Goal: Task Accomplishment & Management: Complete application form

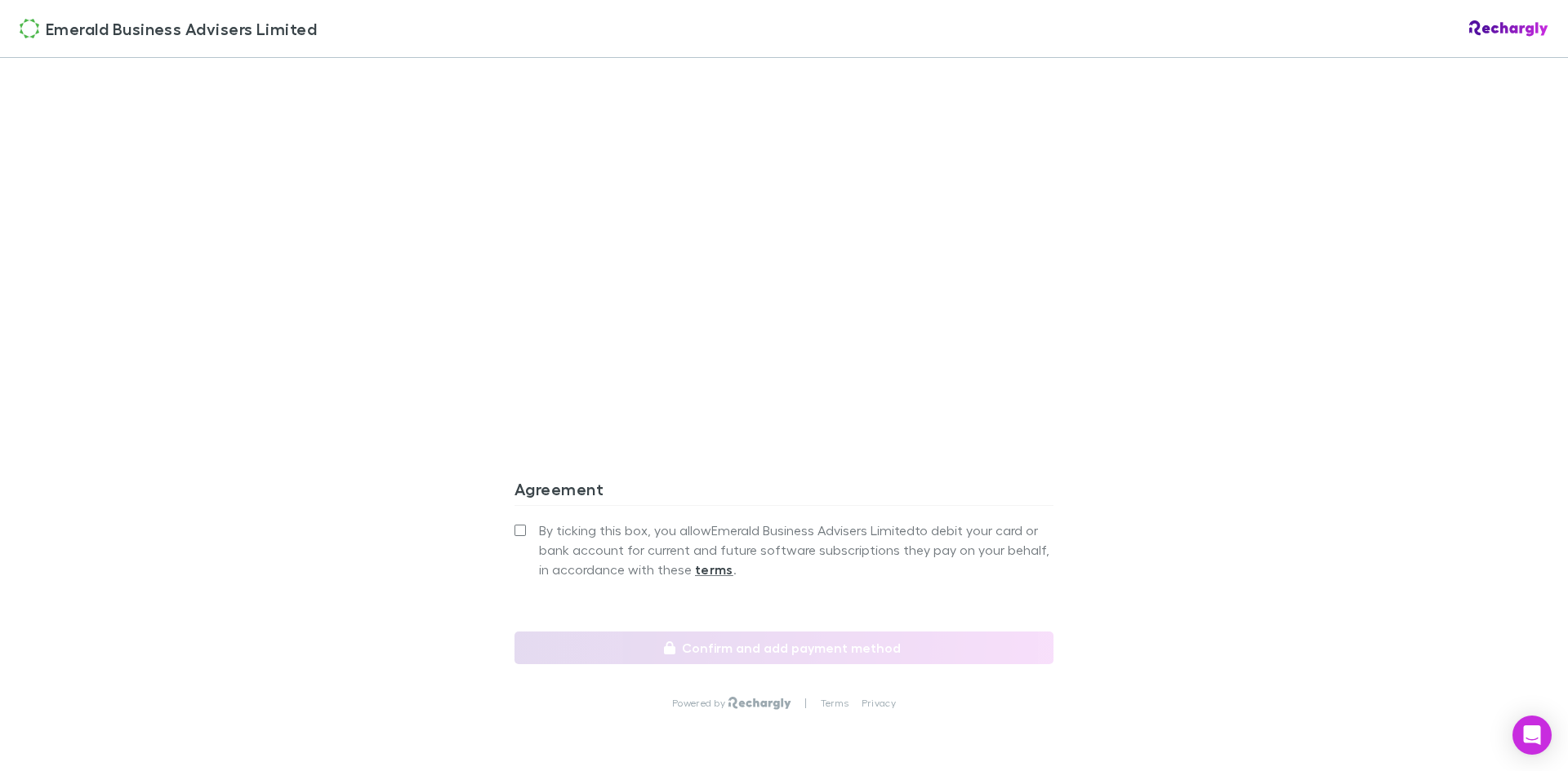
scroll to position [1325, 0]
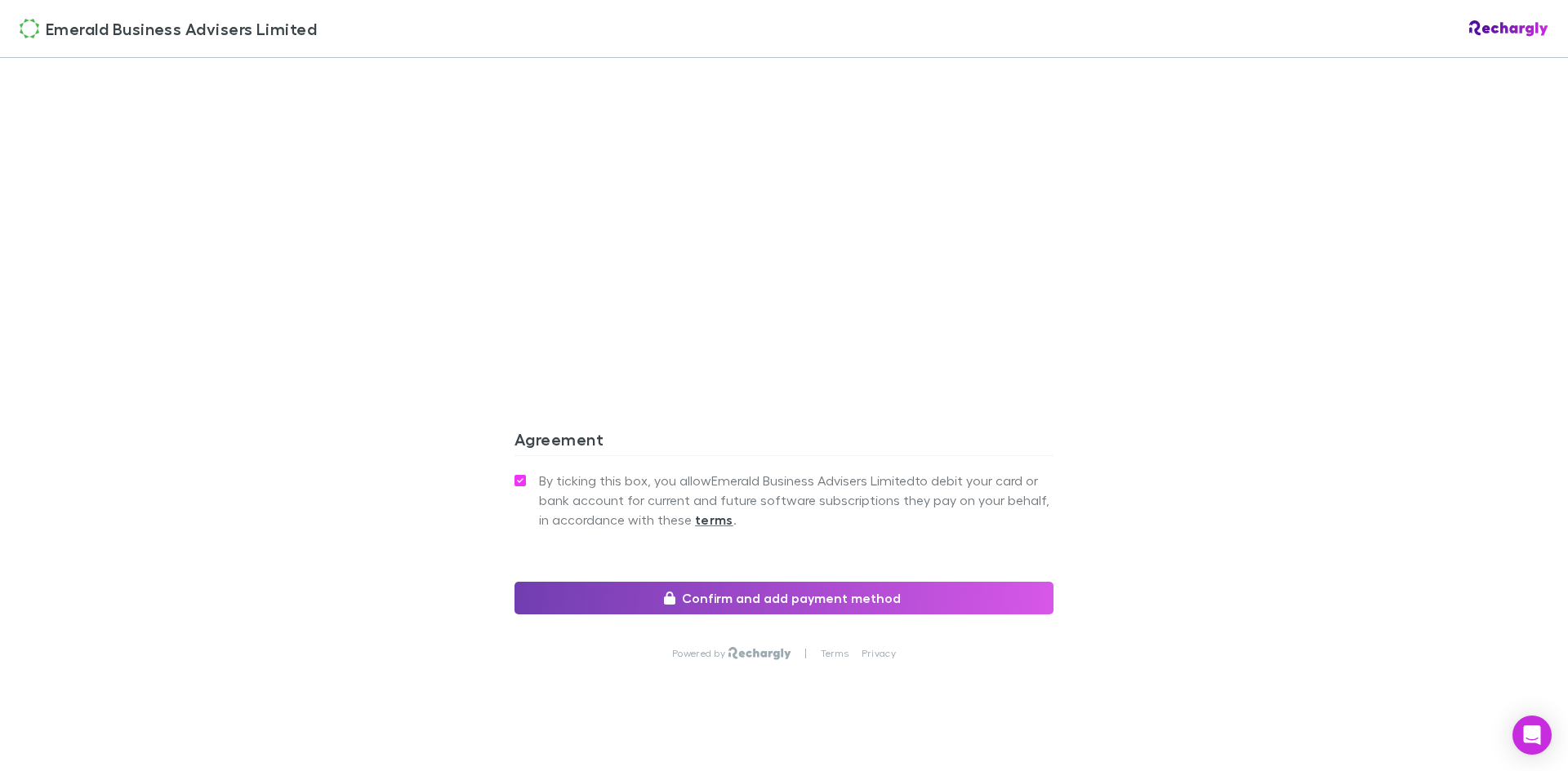
click at [829, 582] on button "Confirm and add payment method" at bounding box center [784, 597] width 539 height 33
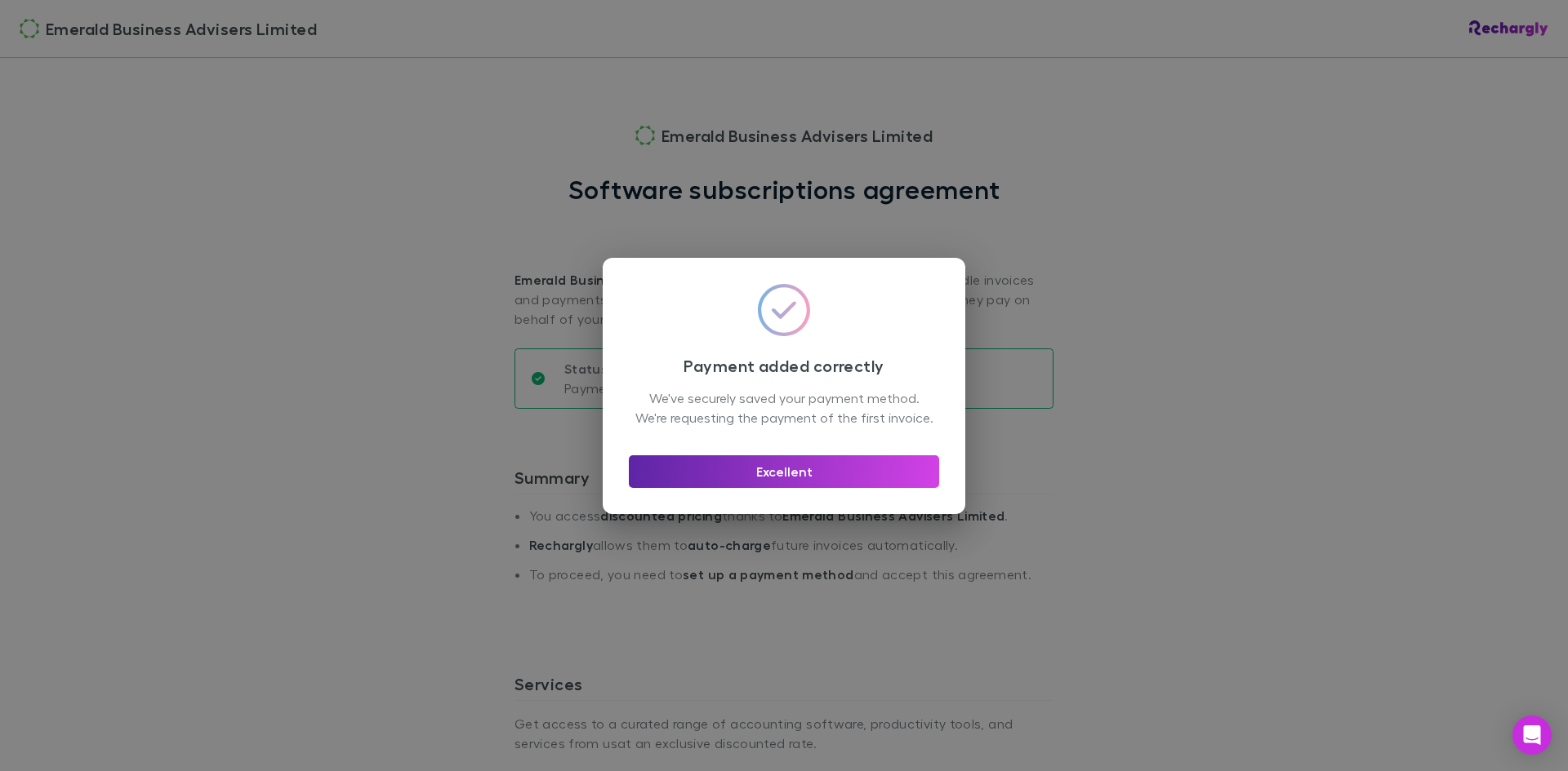
click at [1361, 128] on div "Payment added correctly We've securely saved your payment method. We're request…" at bounding box center [784, 386] width 1568 height 771
